Goal: Transaction & Acquisition: Purchase product/service

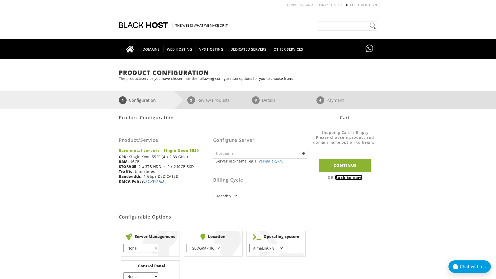
click at [349, 177] on link "Back to cart" at bounding box center [348, 177] width 27 height 5
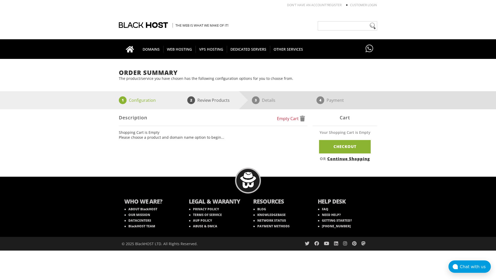
click at [349, 158] on link "Continue Shopping" at bounding box center [348, 158] width 43 height 5
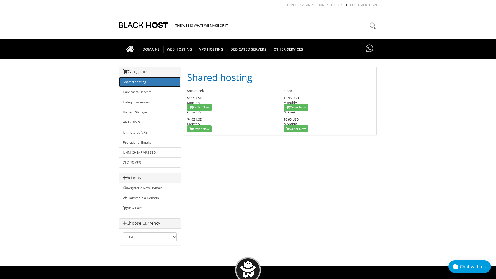
click at [150, 82] on link "Shared hosting" at bounding box center [150, 82] width 62 height 10
